Goal: Complete application form

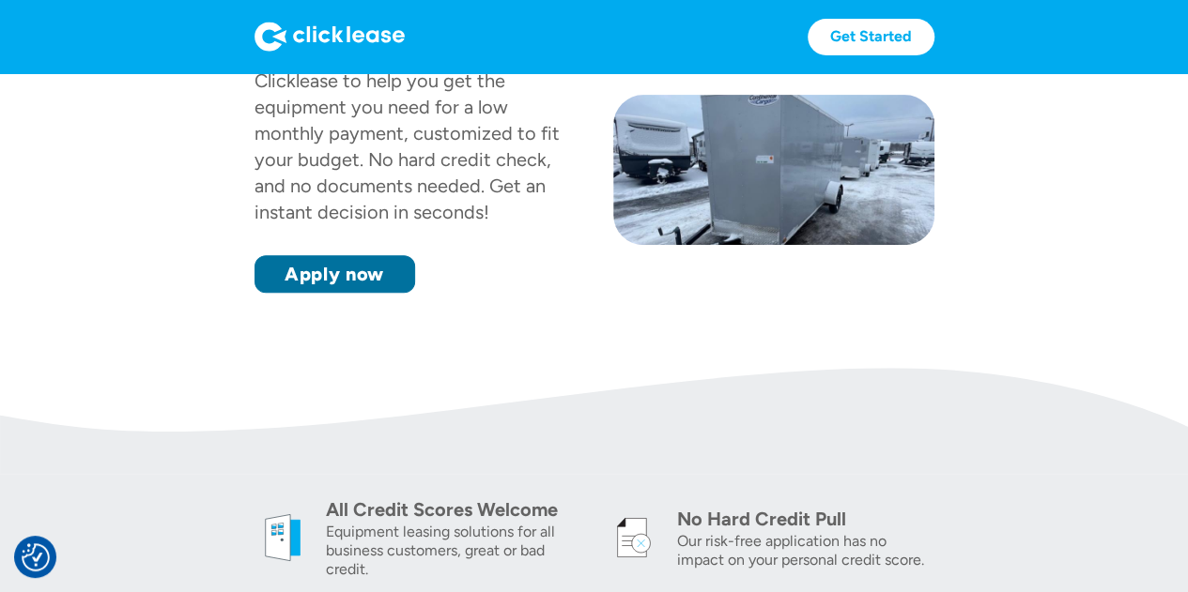
click at [353, 273] on link "Apply now" at bounding box center [334, 274] width 161 height 38
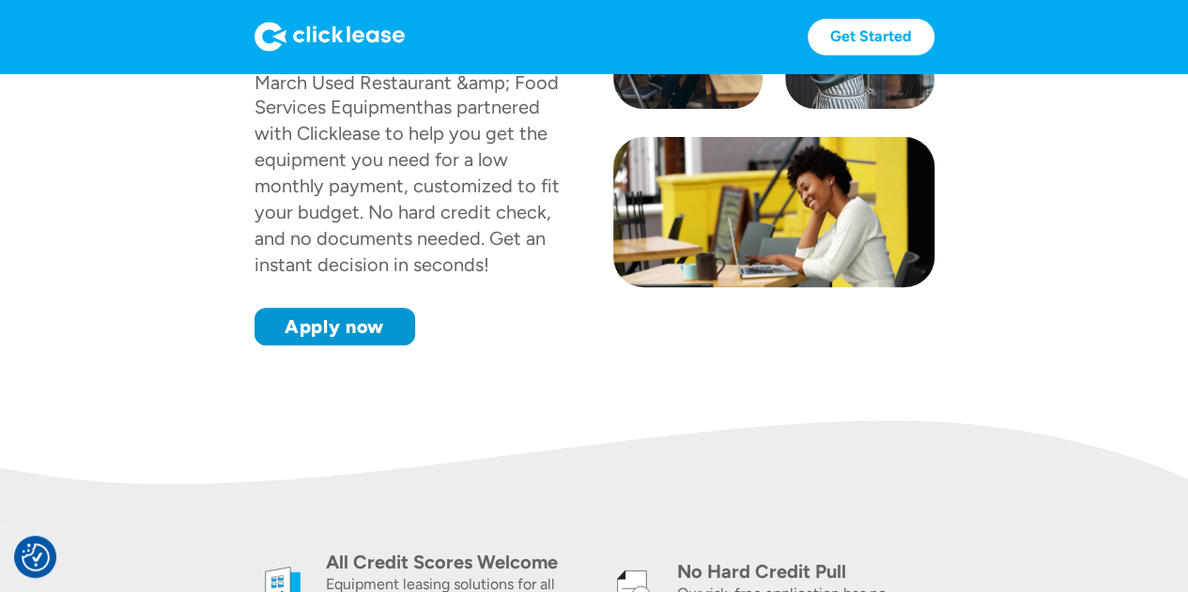
scroll to position [300, 0]
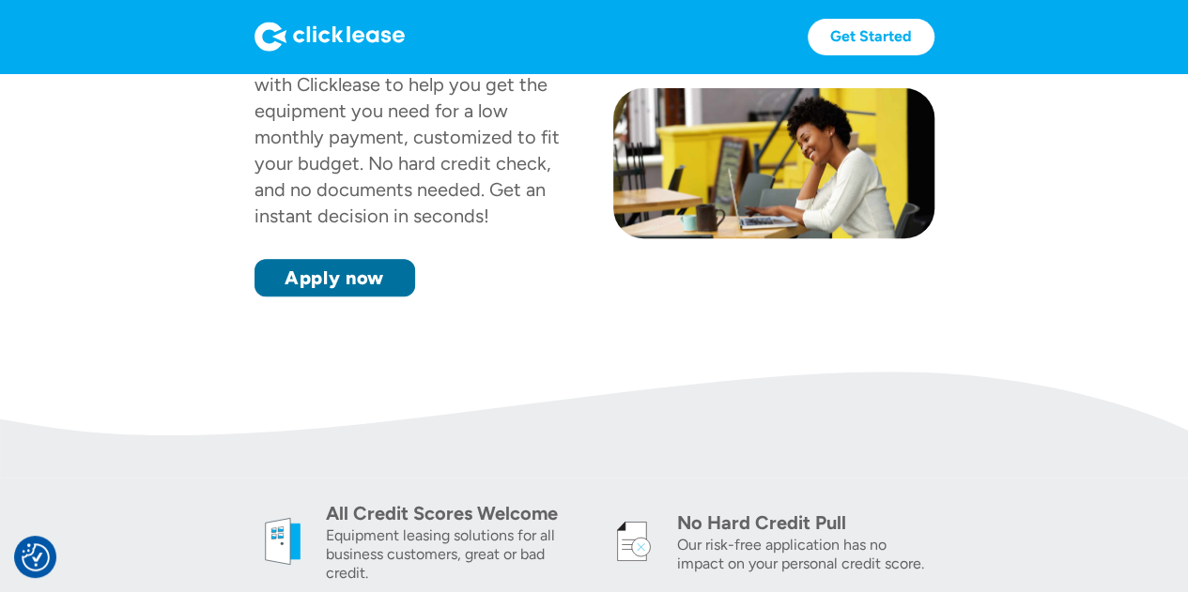
click at [381, 277] on link "Apply now" at bounding box center [334, 278] width 161 height 38
